Goal: Task Accomplishment & Management: Use online tool/utility

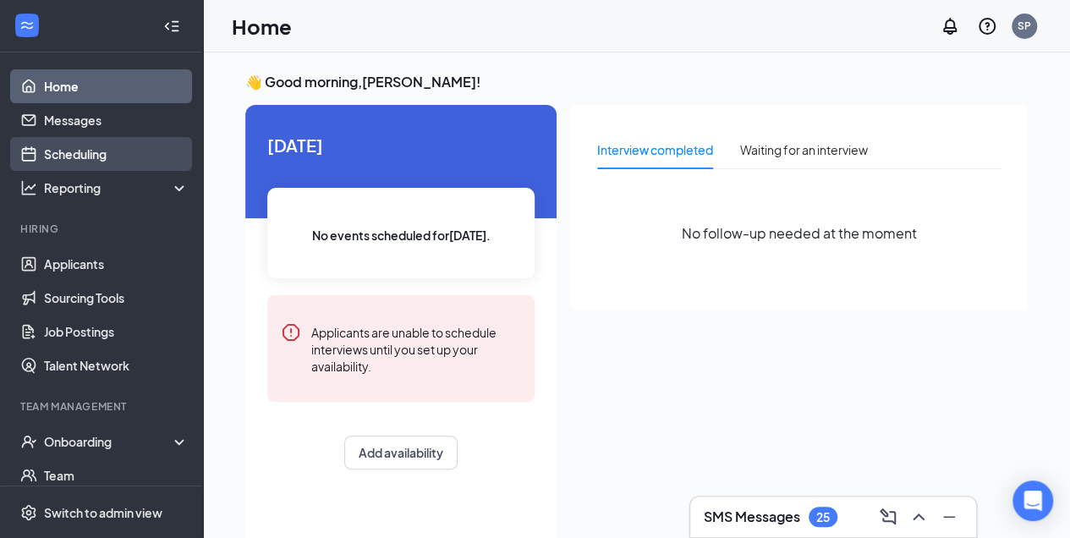
click at [116, 154] on link "Scheduling" at bounding box center [116, 154] width 145 height 34
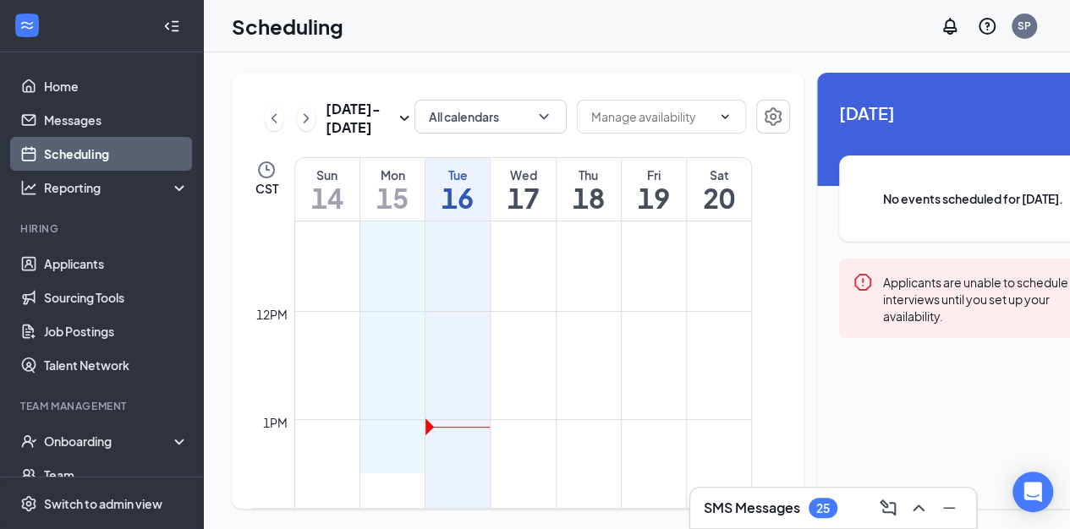
scroll to position [1213, 0]
drag, startPoint x: 403, startPoint y: 392, endPoint x: 409, endPoint y: 439, distance: 47.0
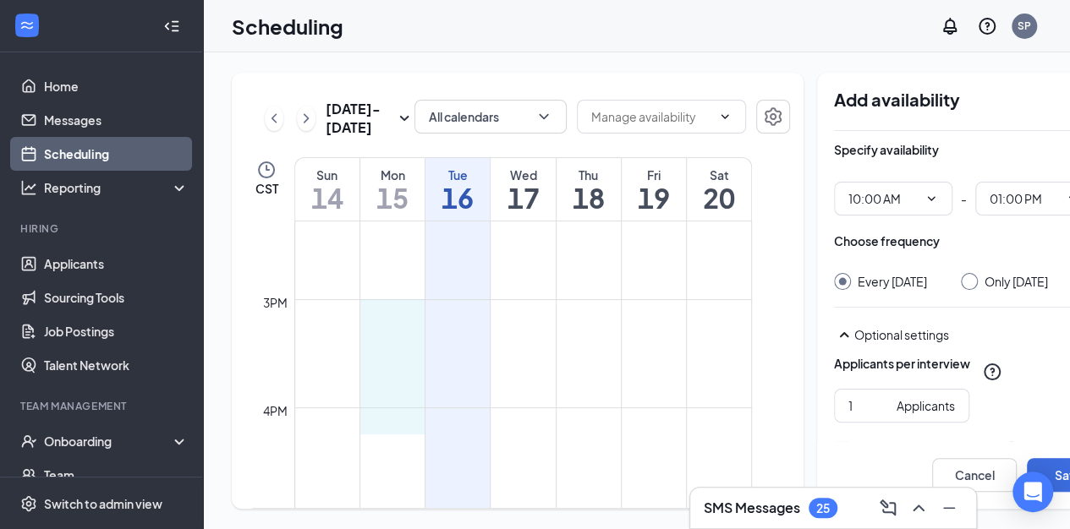
scroll to position [1546, 0]
drag, startPoint x: 397, startPoint y: 382, endPoint x: 398, endPoint y: 429, distance: 46.5
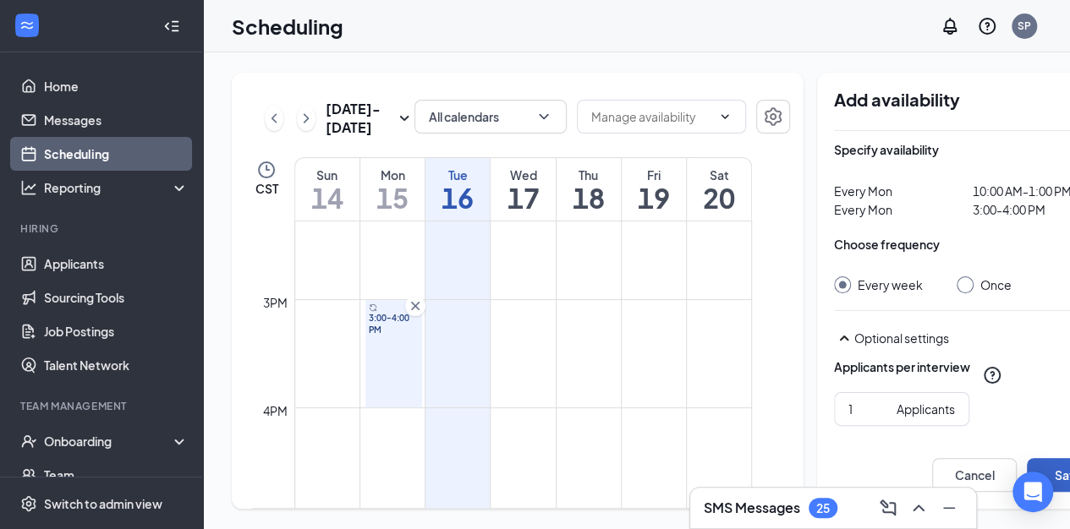
click at [1027, 469] on button "Save" at bounding box center [1069, 475] width 85 height 34
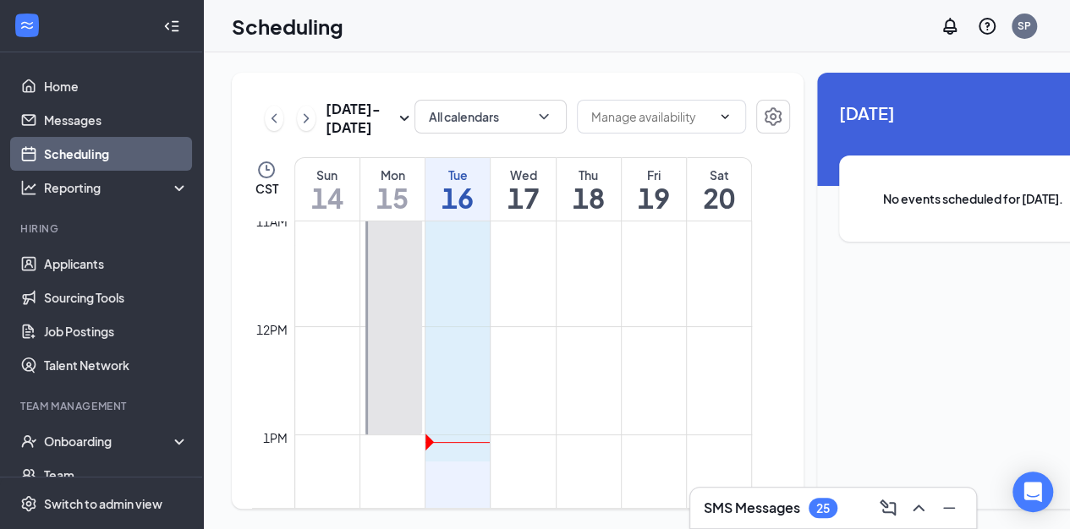
scroll to position [1194, 0]
drag, startPoint x: 474, startPoint y: 320, endPoint x: 480, endPoint y: 450, distance: 130.4
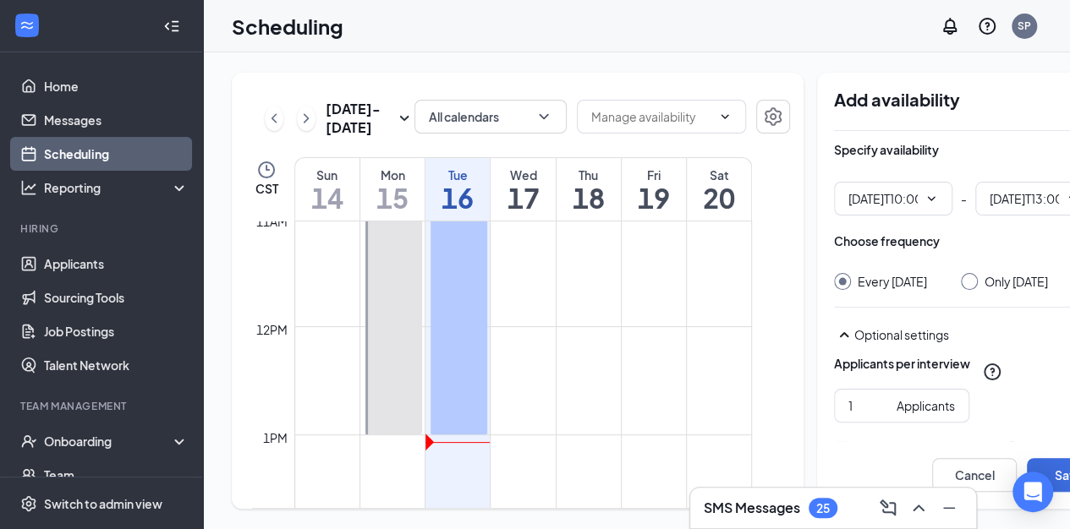
type input "10:00 AM"
type input "01:00 PM"
click at [1027, 468] on button "Save" at bounding box center [1069, 475] width 85 height 34
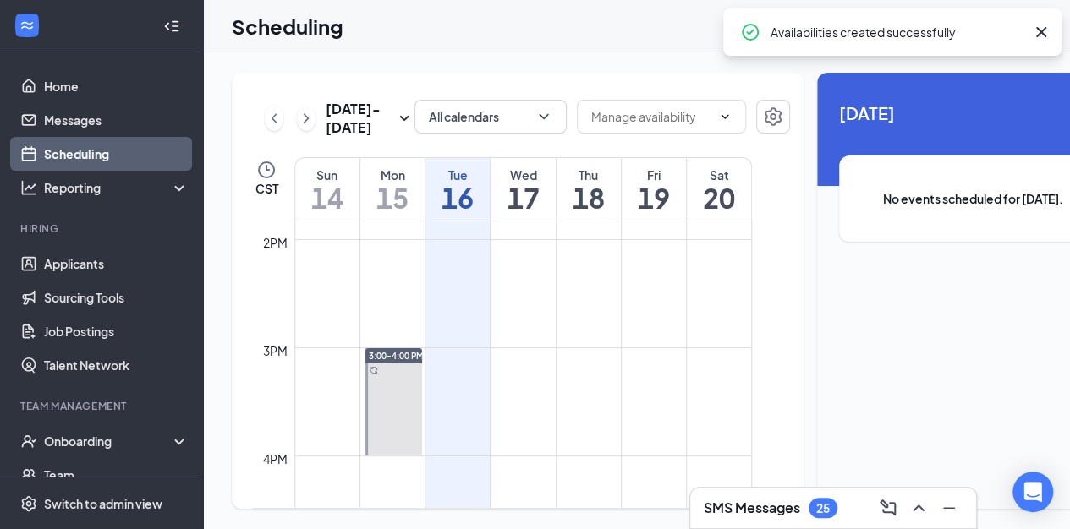
scroll to position [1499, 0]
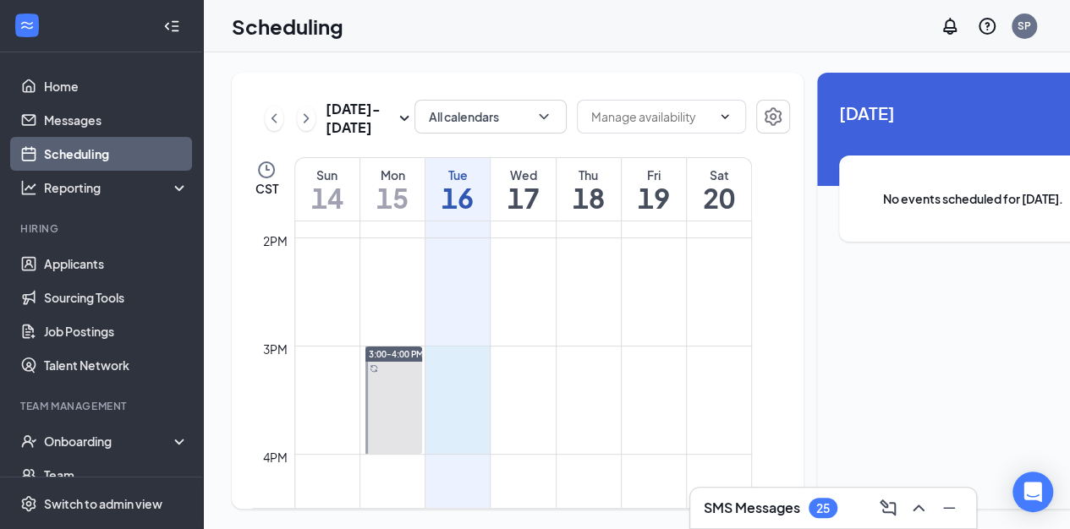
drag, startPoint x: 458, startPoint y: 377, endPoint x: 455, endPoint y: 473, distance: 95.6
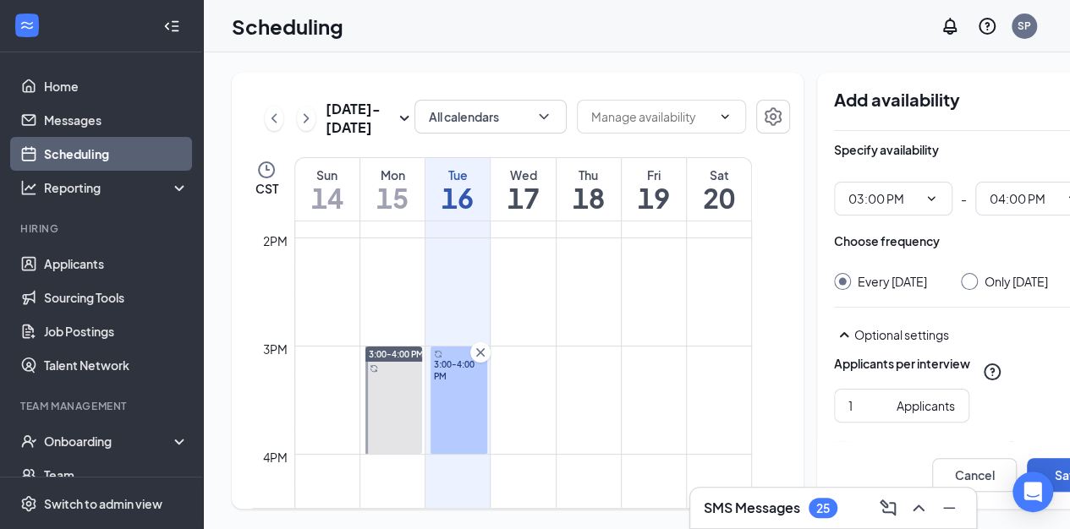
scroll to position [1500, 0]
click at [1027, 462] on button "Save" at bounding box center [1069, 475] width 85 height 34
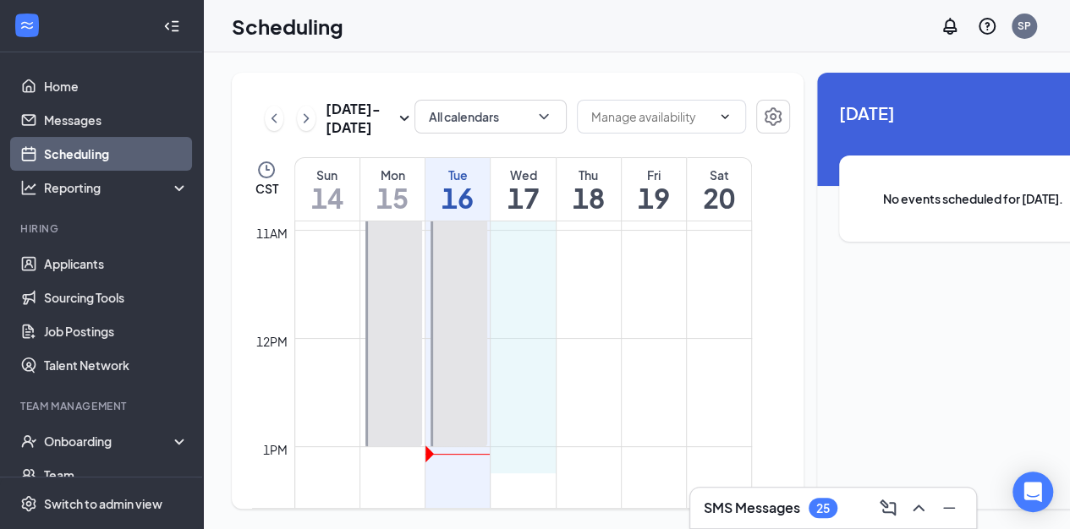
scroll to position [1219, 0]
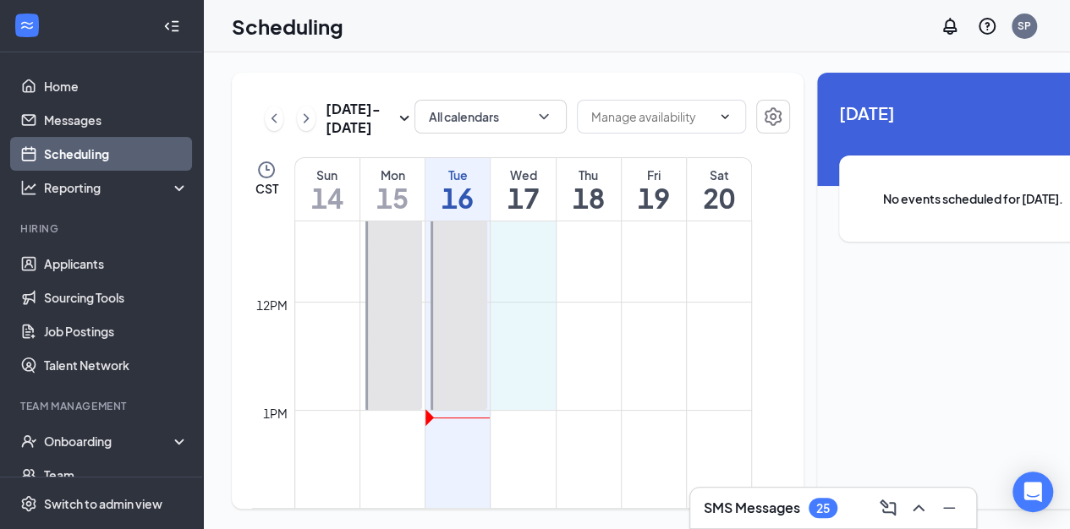
drag, startPoint x: 515, startPoint y: 357, endPoint x: 529, endPoint y: 436, distance: 79.8
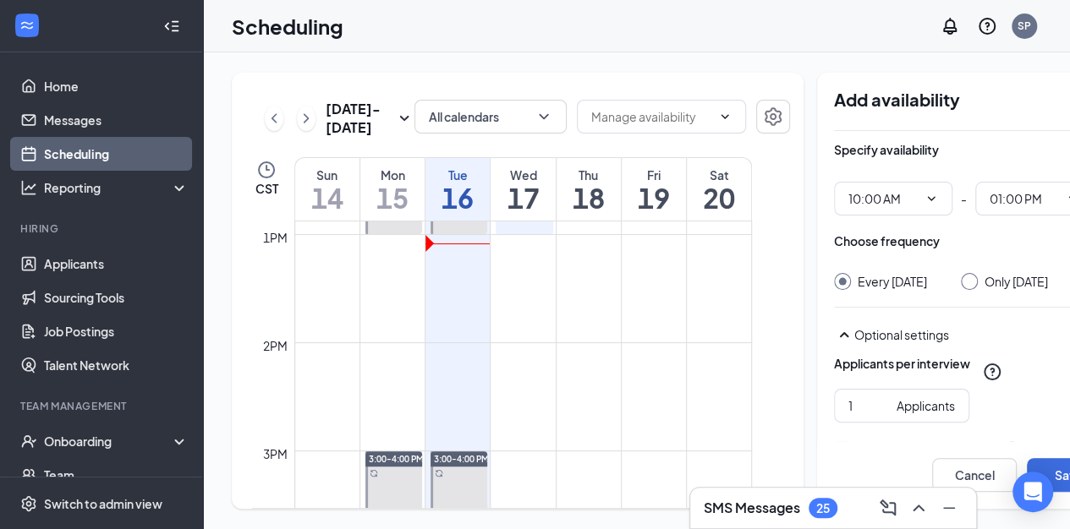
click at [518, 424] on td at bounding box center [523, 410] width 458 height 27
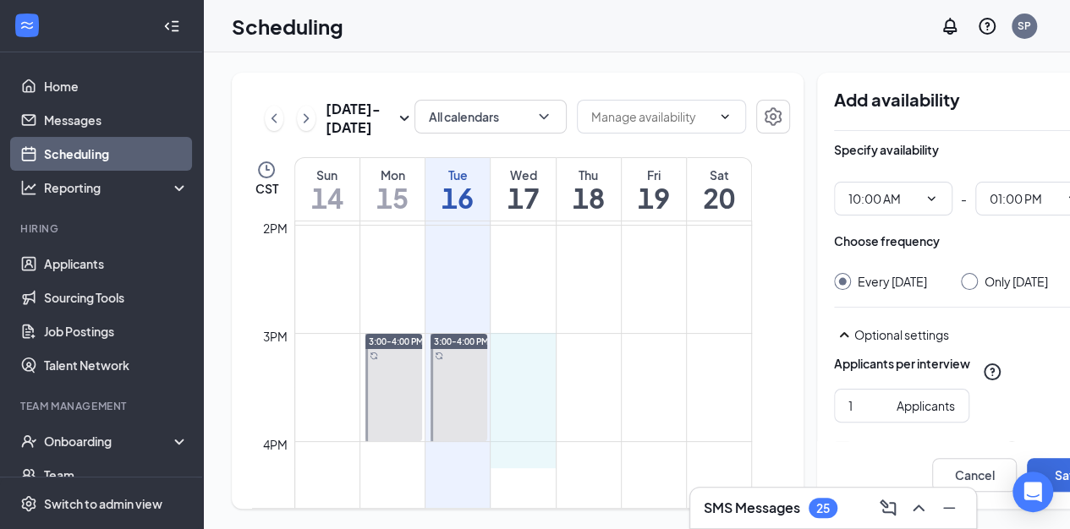
scroll to position [1518, 0]
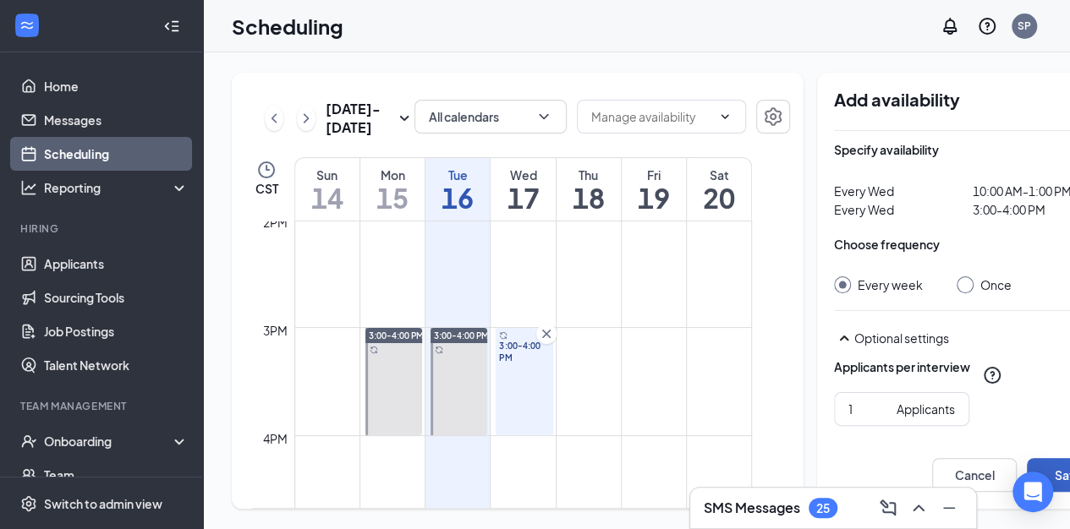
click at [1027, 458] on button "Save" at bounding box center [1069, 475] width 85 height 34
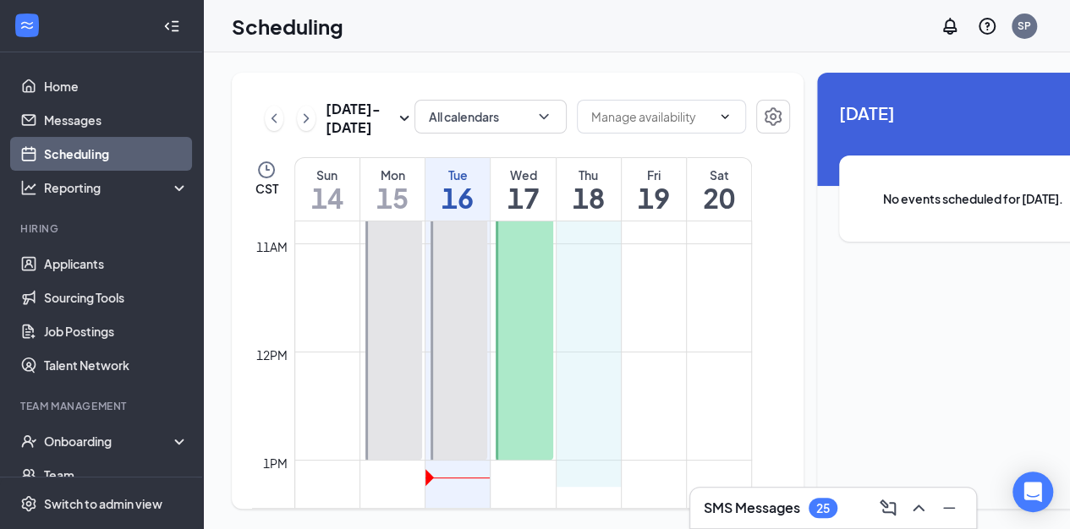
scroll to position [1194, 0]
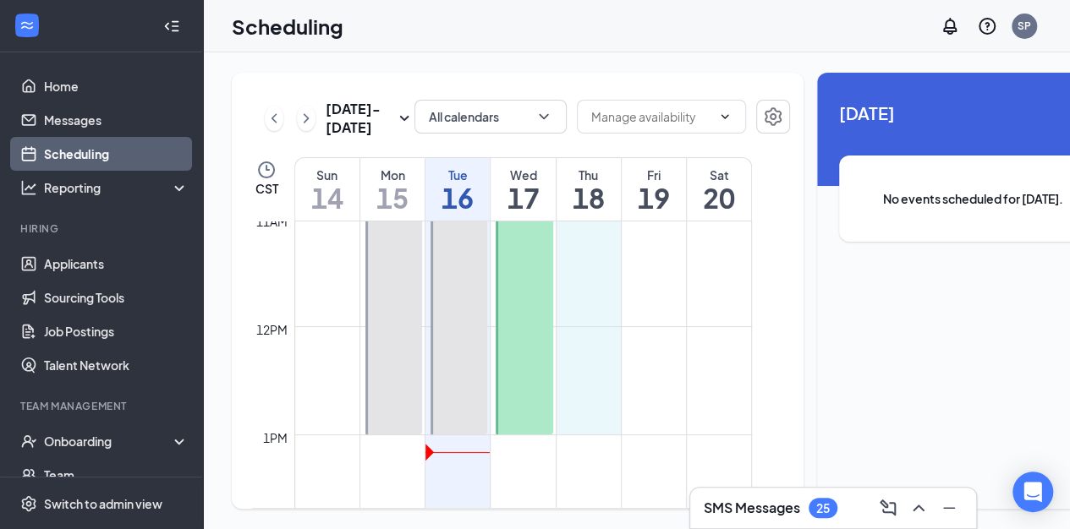
drag, startPoint x: 591, startPoint y: 313, endPoint x: 613, endPoint y: 454, distance: 142.9
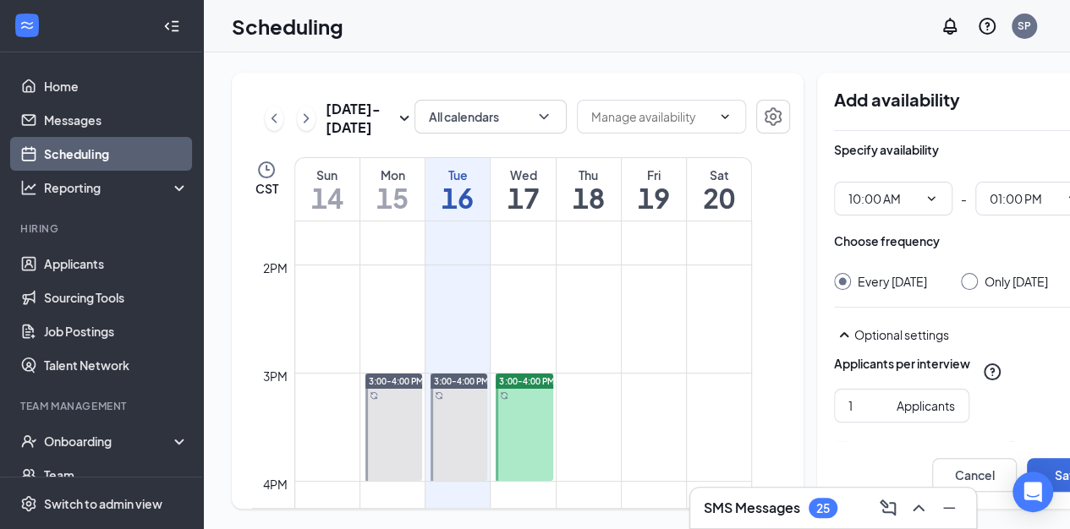
scroll to position [1476, 0]
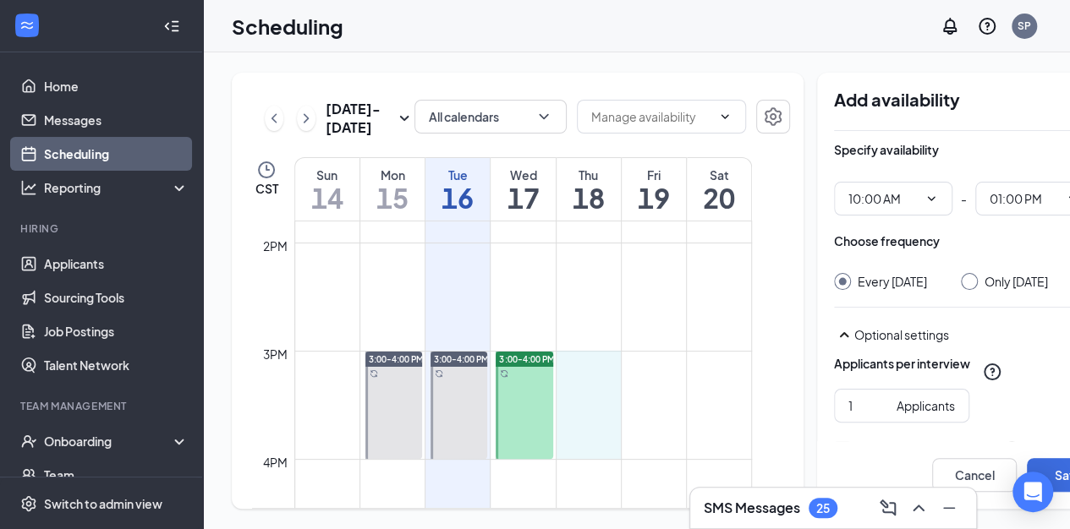
drag, startPoint x: 587, startPoint y: 396, endPoint x: 589, endPoint y: 479, distance: 82.9
click at [589, 479] on tbody "12am 1am 2am 3am 4am 5am 6am 7am 8am 9am 10am 11am 12pm 1pm 2pm 3pm 4pm 5pm 6pm…" at bounding box center [502, 26] width 500 height 2598
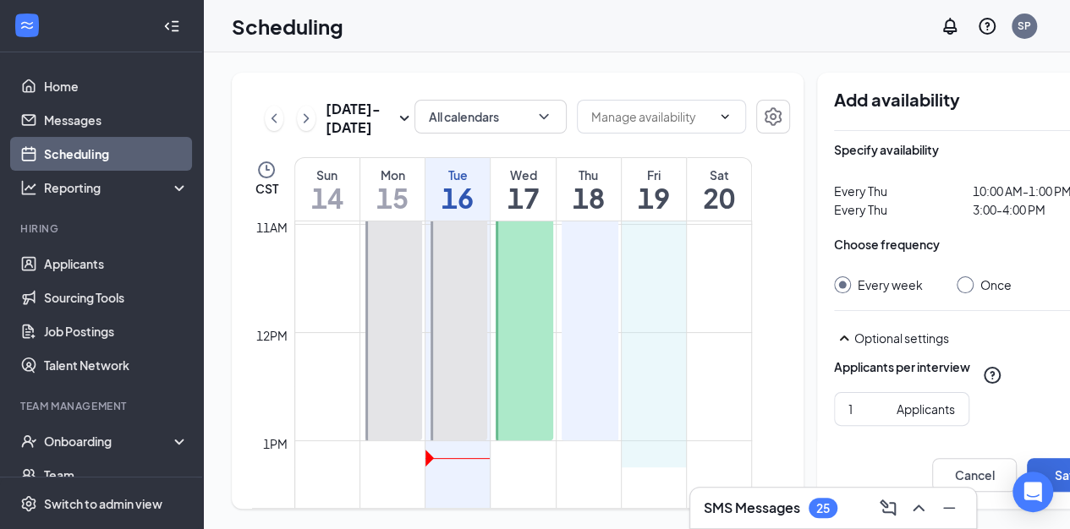
scroll to position [1189, 0]
drag, startPoint x: 657, startPoint y: 329, endPoint x: 670, endPoint y: 459, distance: 130.9
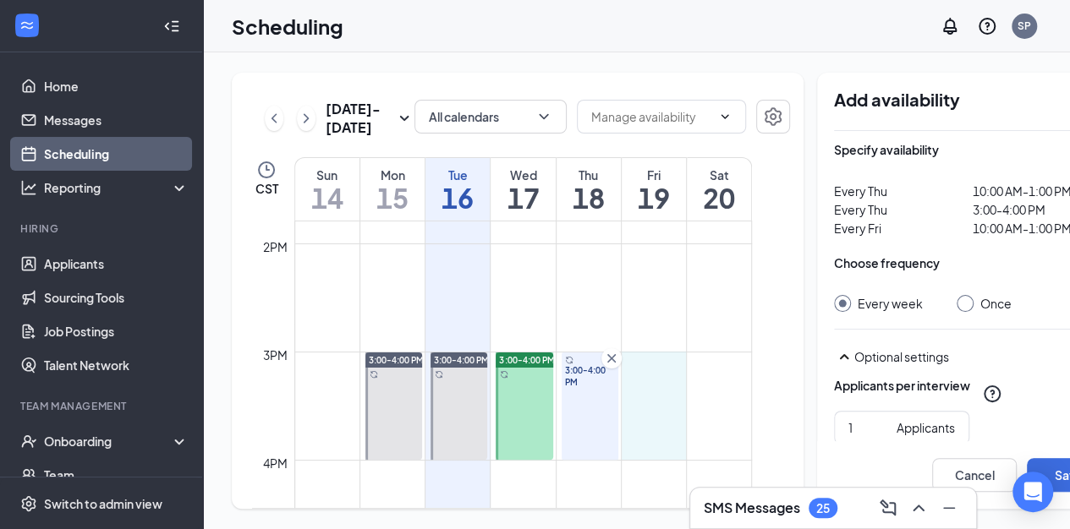
scroll to position [1503, 0]
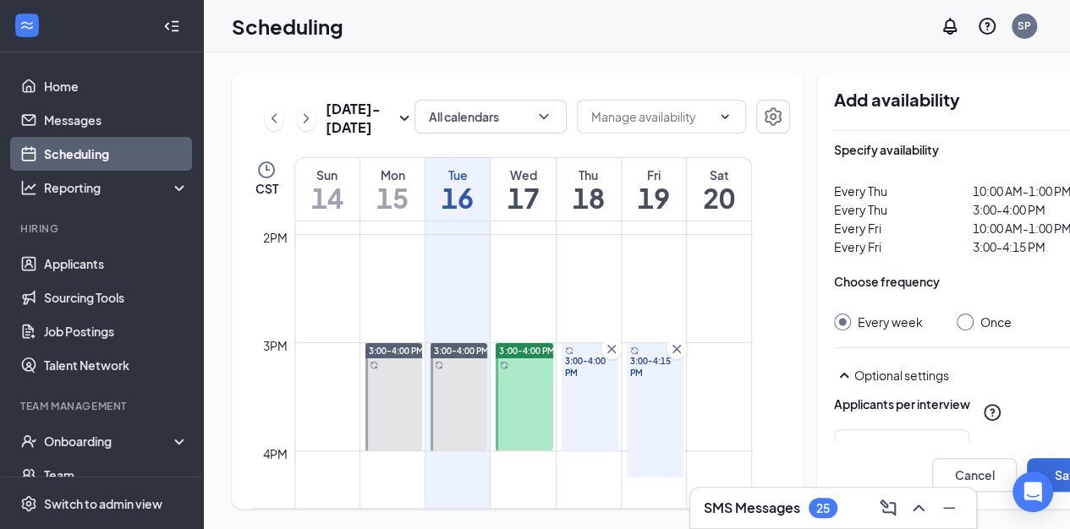
click at [663, 478] on div "3:00-4:15 PM" at bounding box center [655, 410] width 57 height 134
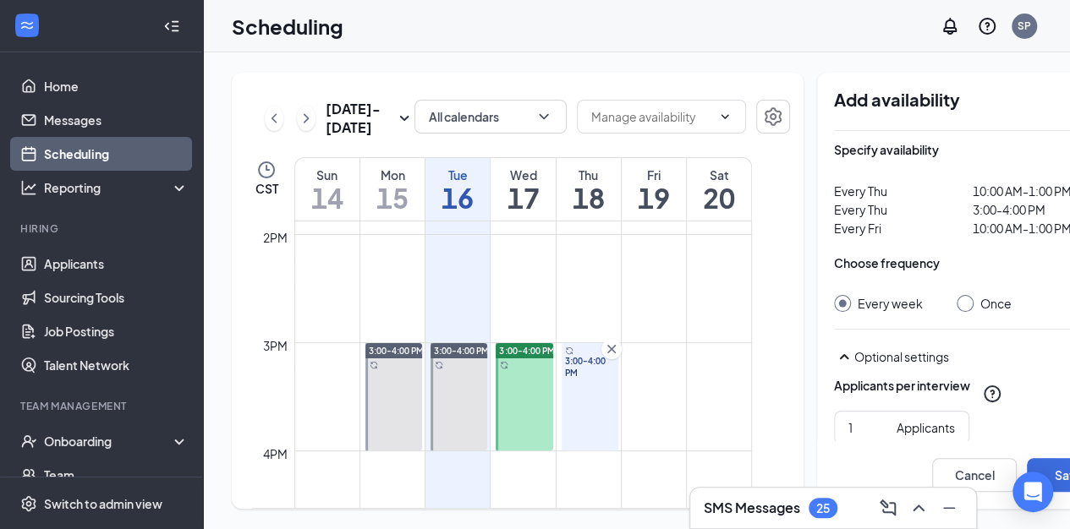
click at [663, 478] on td at bounding box center [523, 464] width 458 height 27
drag, startPoint x: 653, startPoint y: 362, endPoint x: 661, endPoint y: 458, distance: 96.8
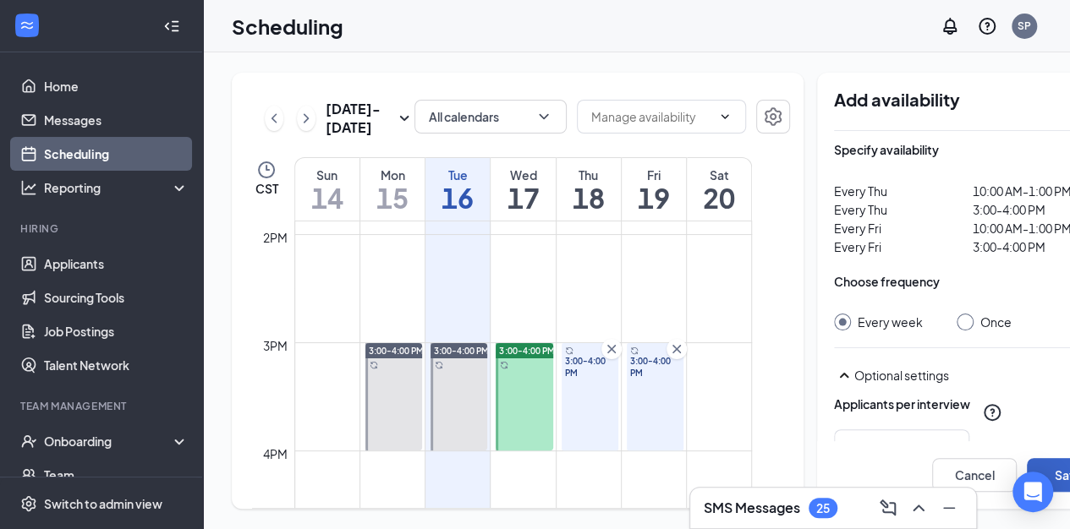
click at [1027, 465] on button "Save" at bounding box center [1069, 475] width 85 height 34
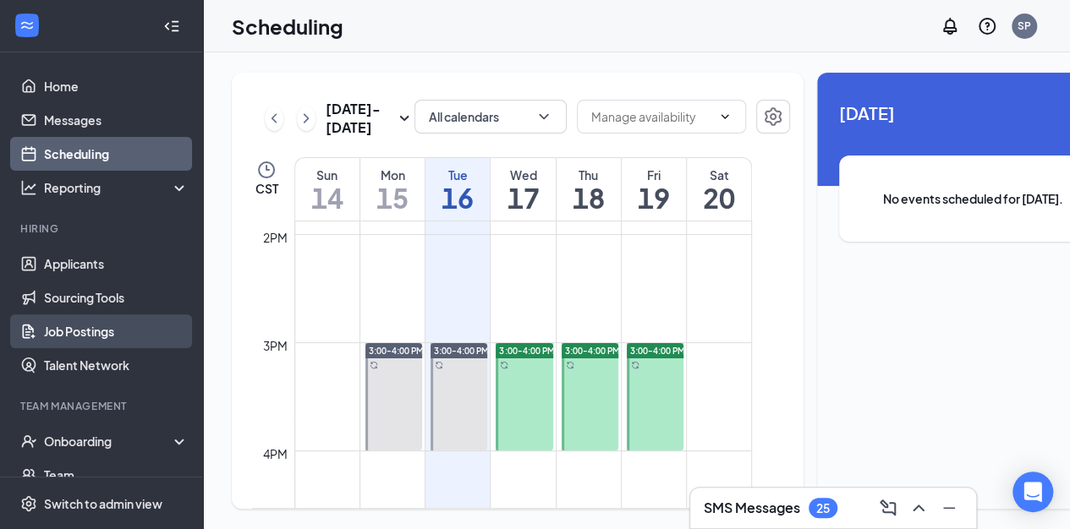
click at [89, 315] on link "Job Postings" at bounding box center [116, 332] width 145 height 34
